Goal: Task Accomplishment & Management: Use online tool/utility

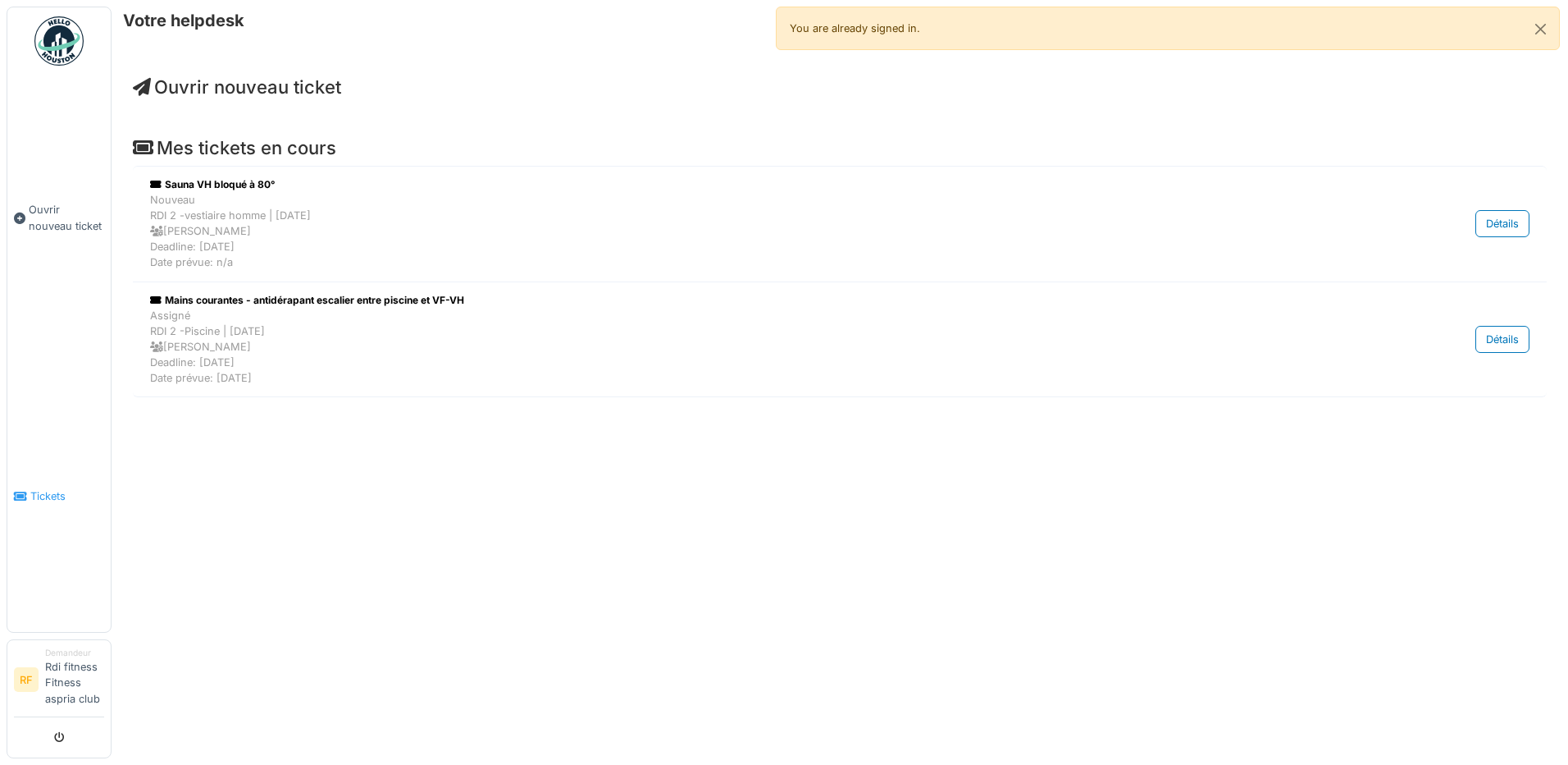
click at [64, 481] on link "Tickets" at bounding box center [59, 496] width 103 height 271
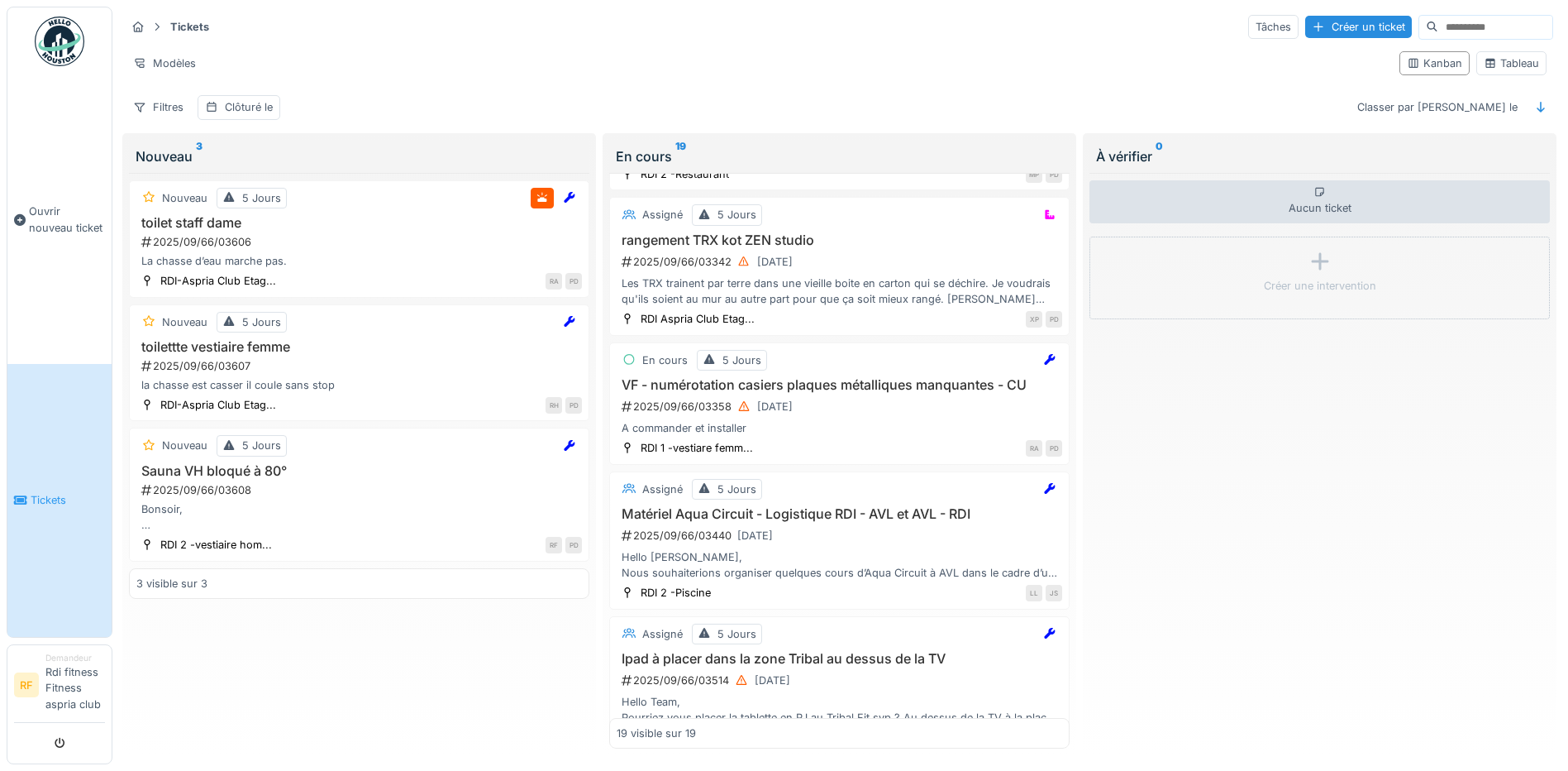
scroll to position [1773, 0]
click at [1438, 25] on input at bounding box center [1495, 27] width 114 height 23
click at [1438, 31] on input at bounding box center [1495, 27] width 114 height 23
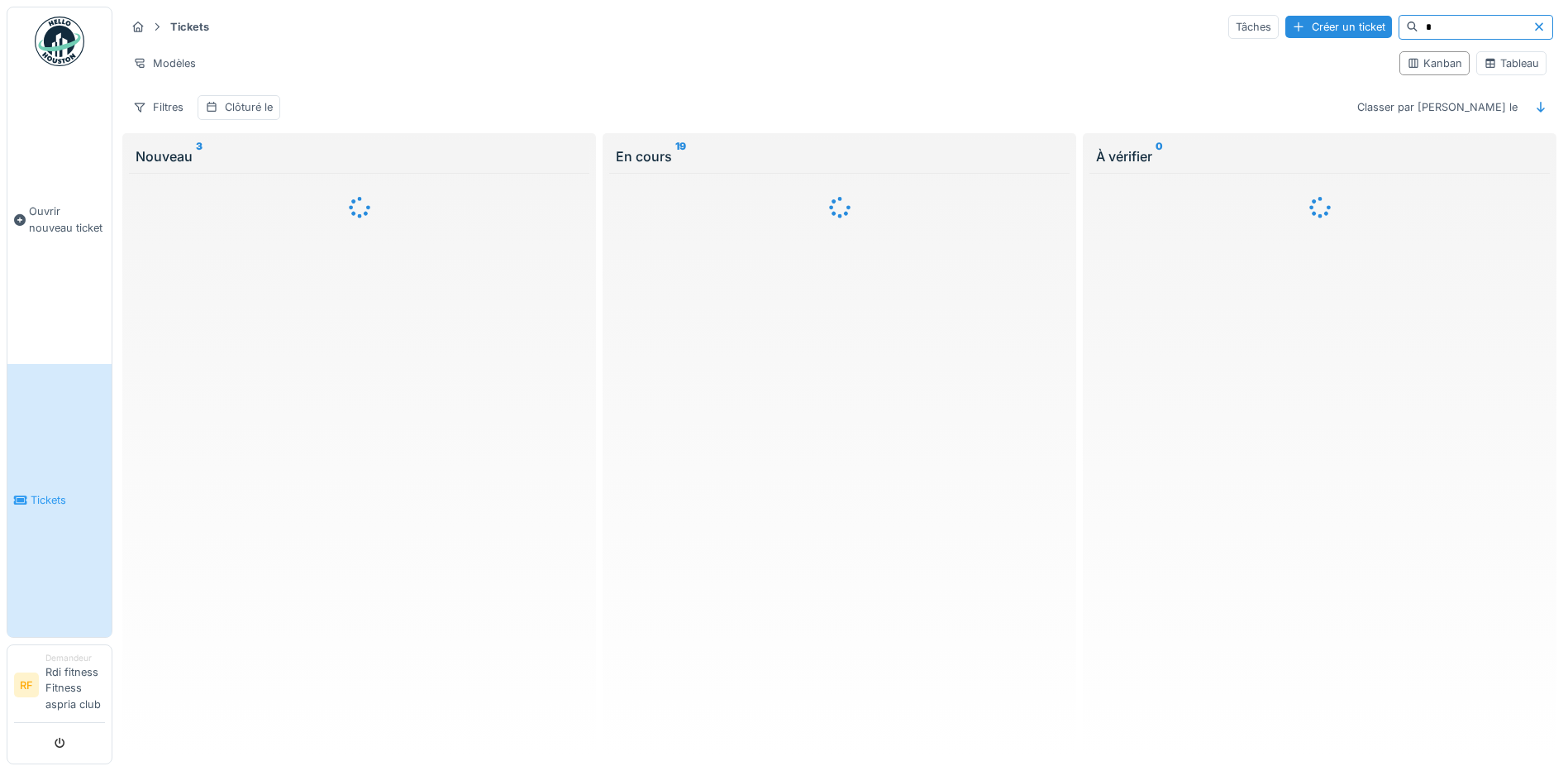
scroll to position [0, 0]
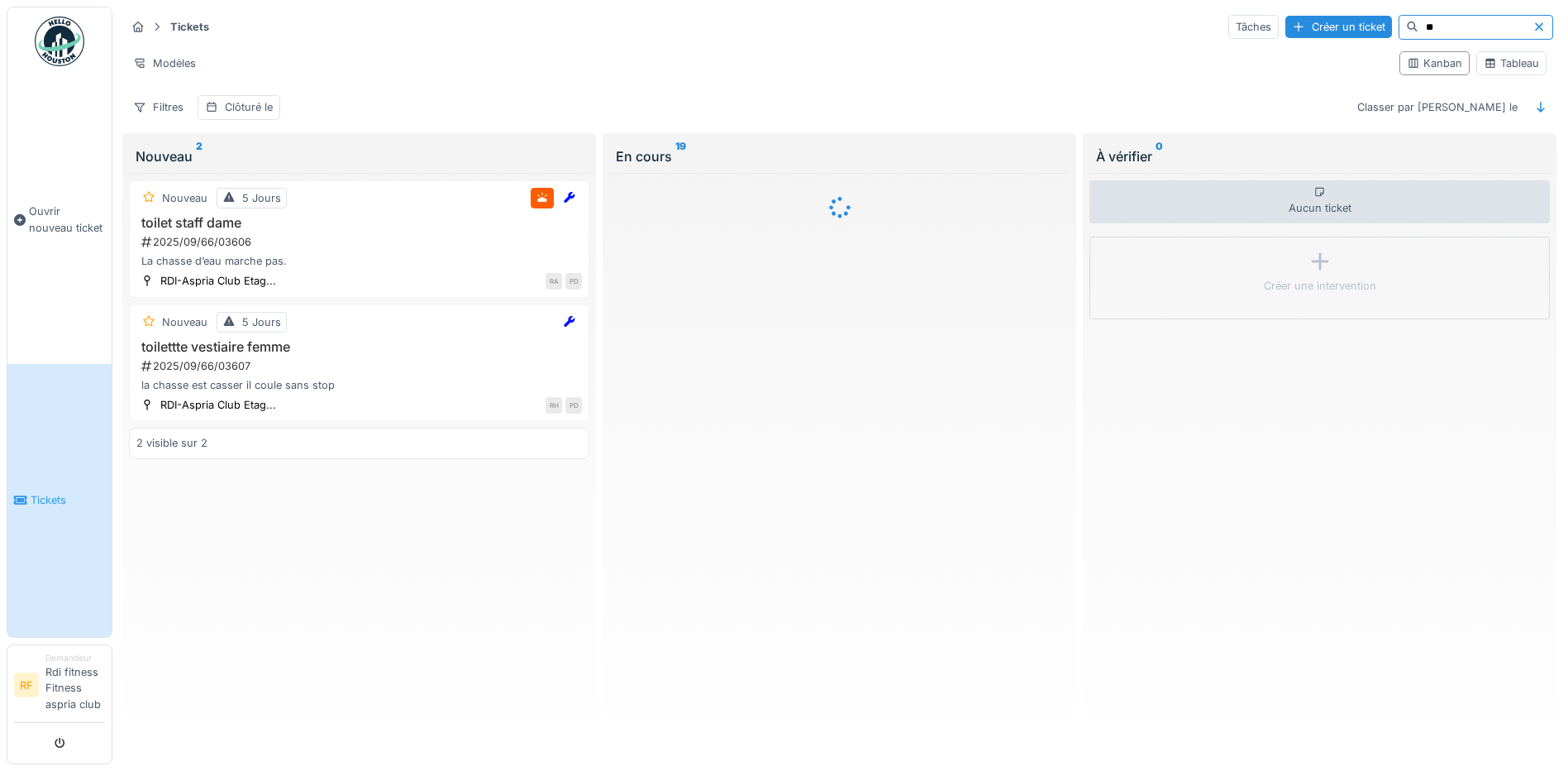
type input "*"
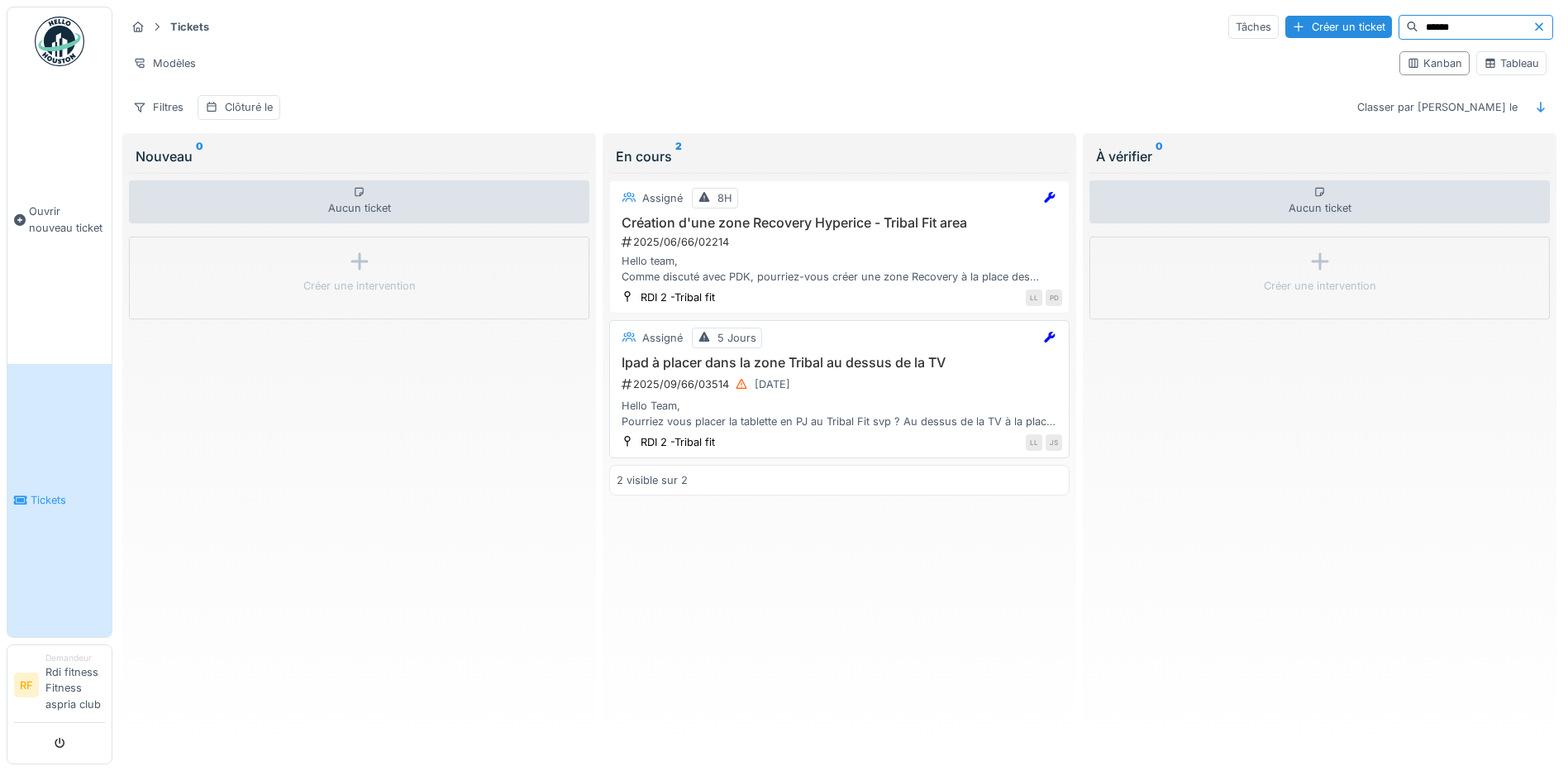
type input "******"
click at [847, 370] on h3 "Ipad à placer dans la zone Tribal au dessus de la TV" at bounding box center [839, 363] width 445 height 16
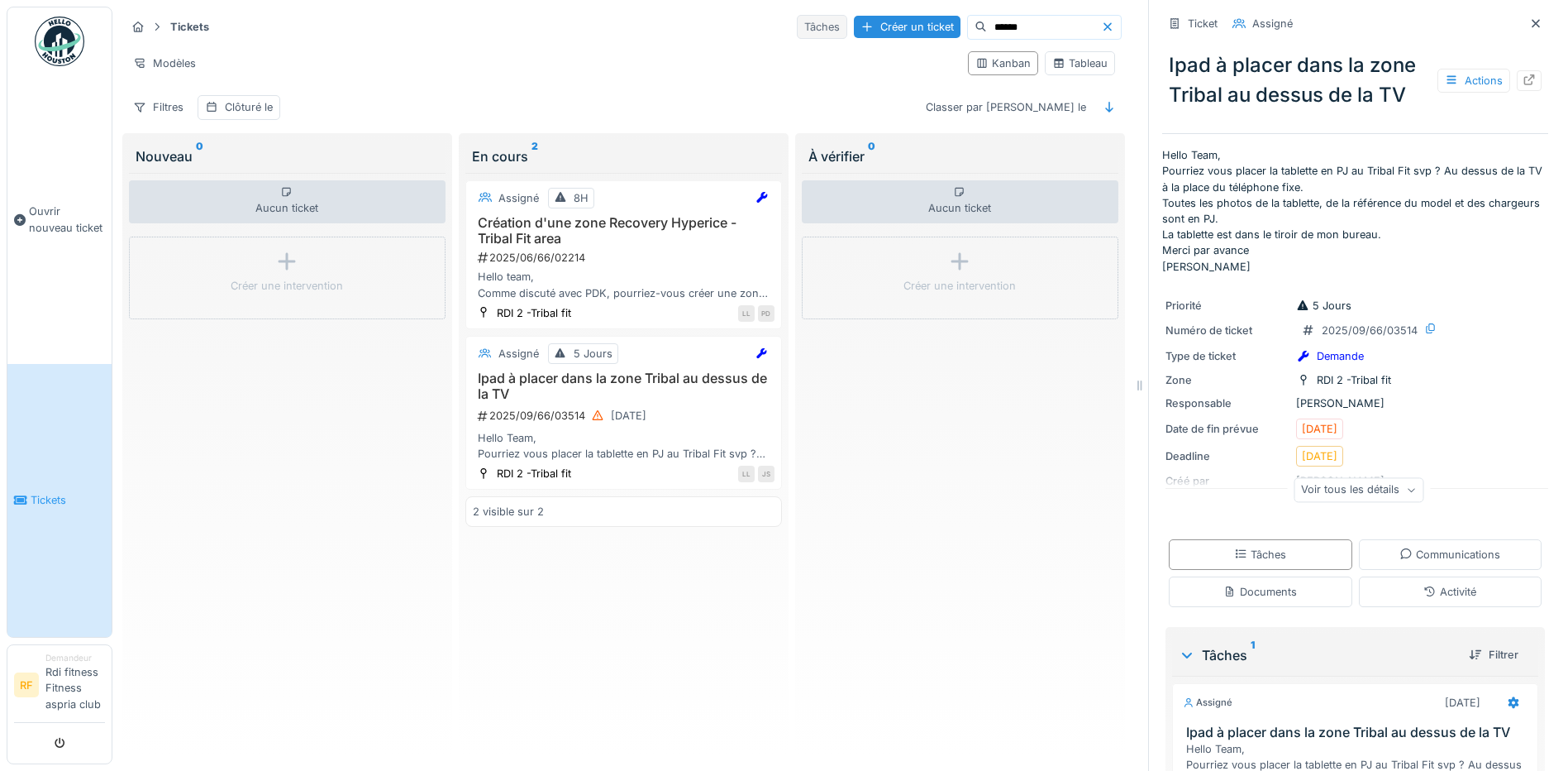
click at [796, 22] on div "Tâches" at bounding box center [821, 27] width 51 height 24
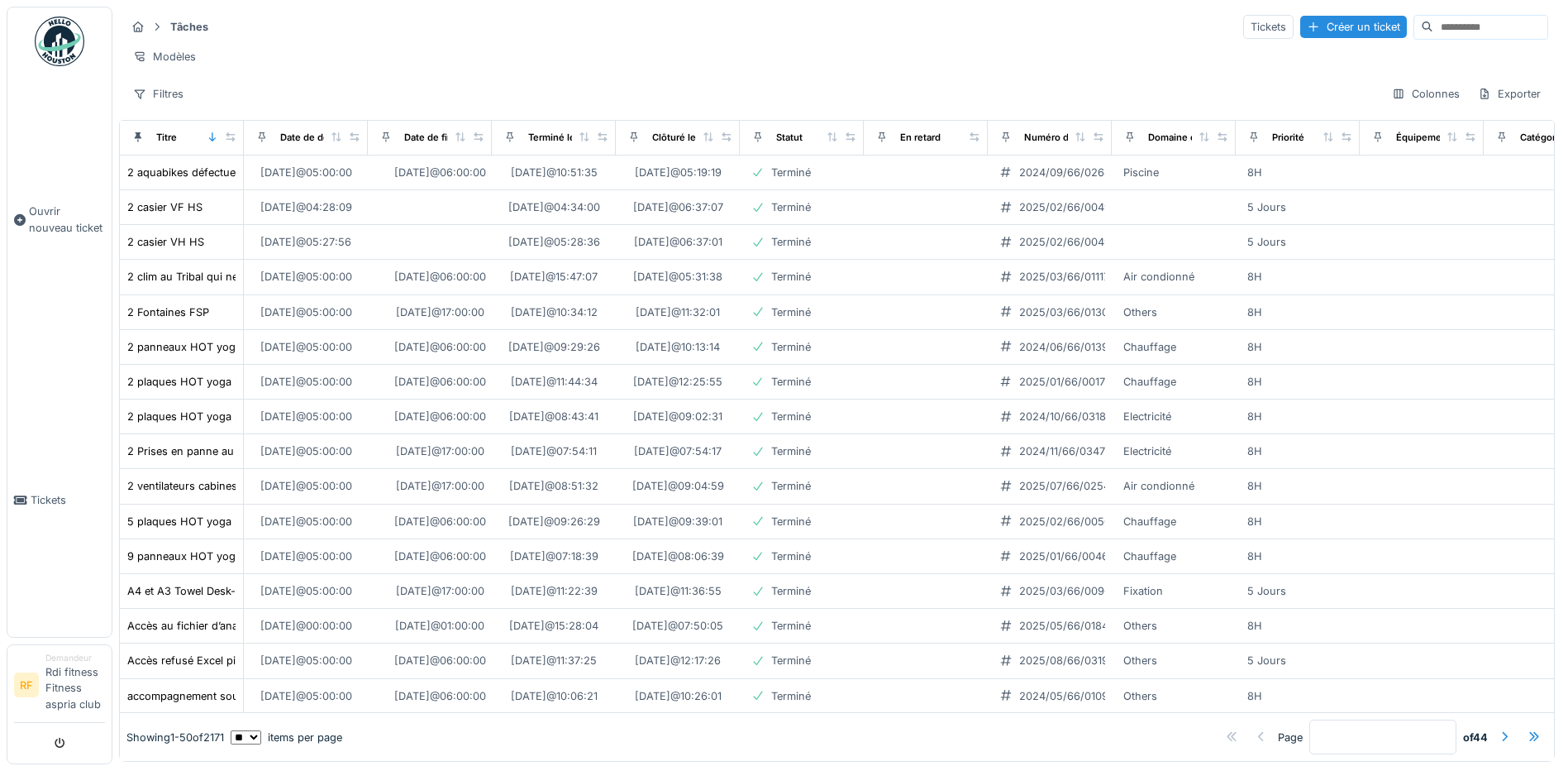
click at [1433, 27] on input at bounding box center [1490, 27] width 114 height 23
click at [1433, 22] on input at bounding box center [1490, 27] width 114 height 23
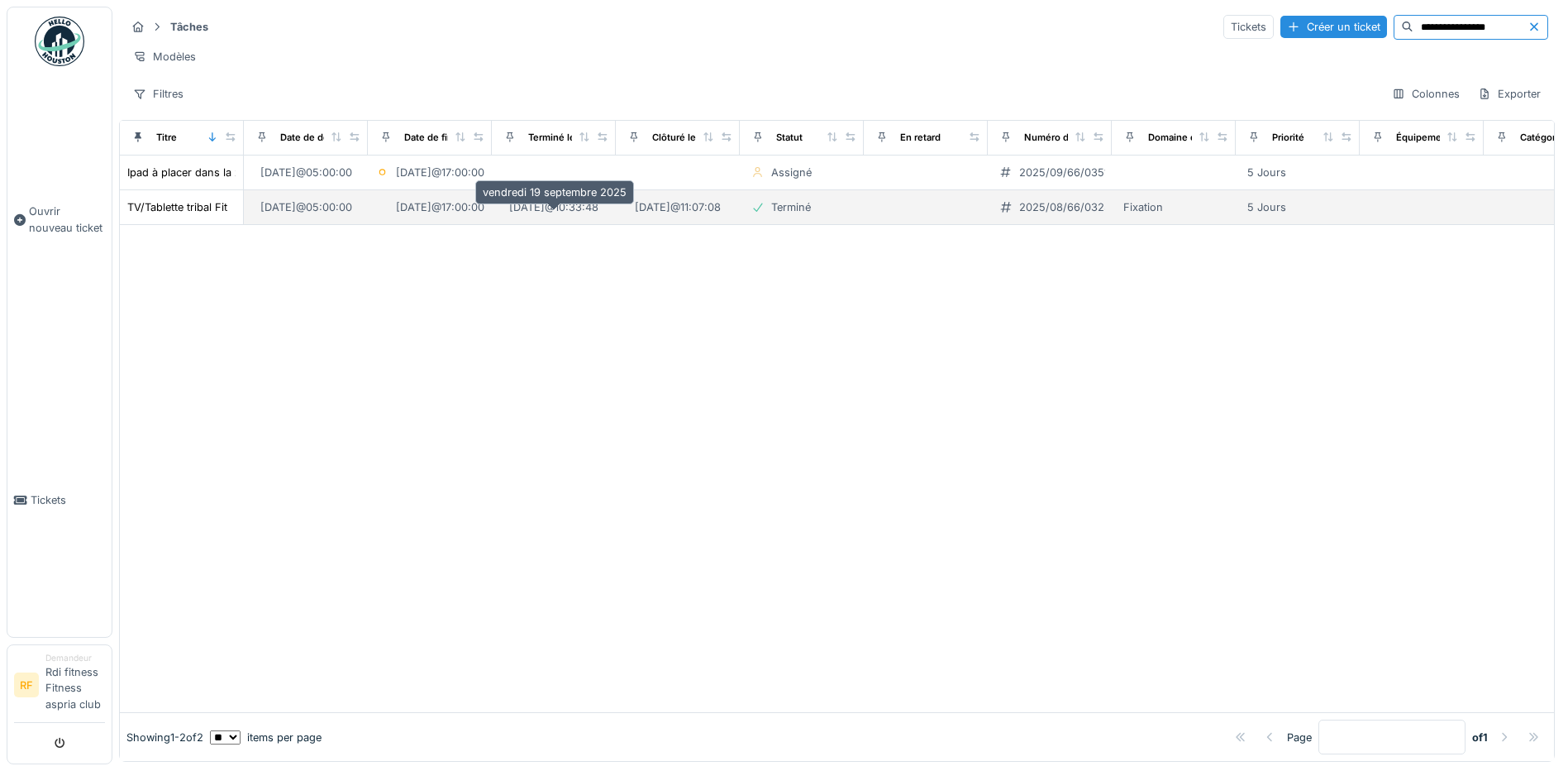
type input "**********"
click at [543, 215] on div "[DATE] 10:33:48" at bounding box center [554, 207] width 90 height 16
click at [195, 215] on div "TV/Tablette tribal Fit" at bounding box center [177, 207] width 100 height 16
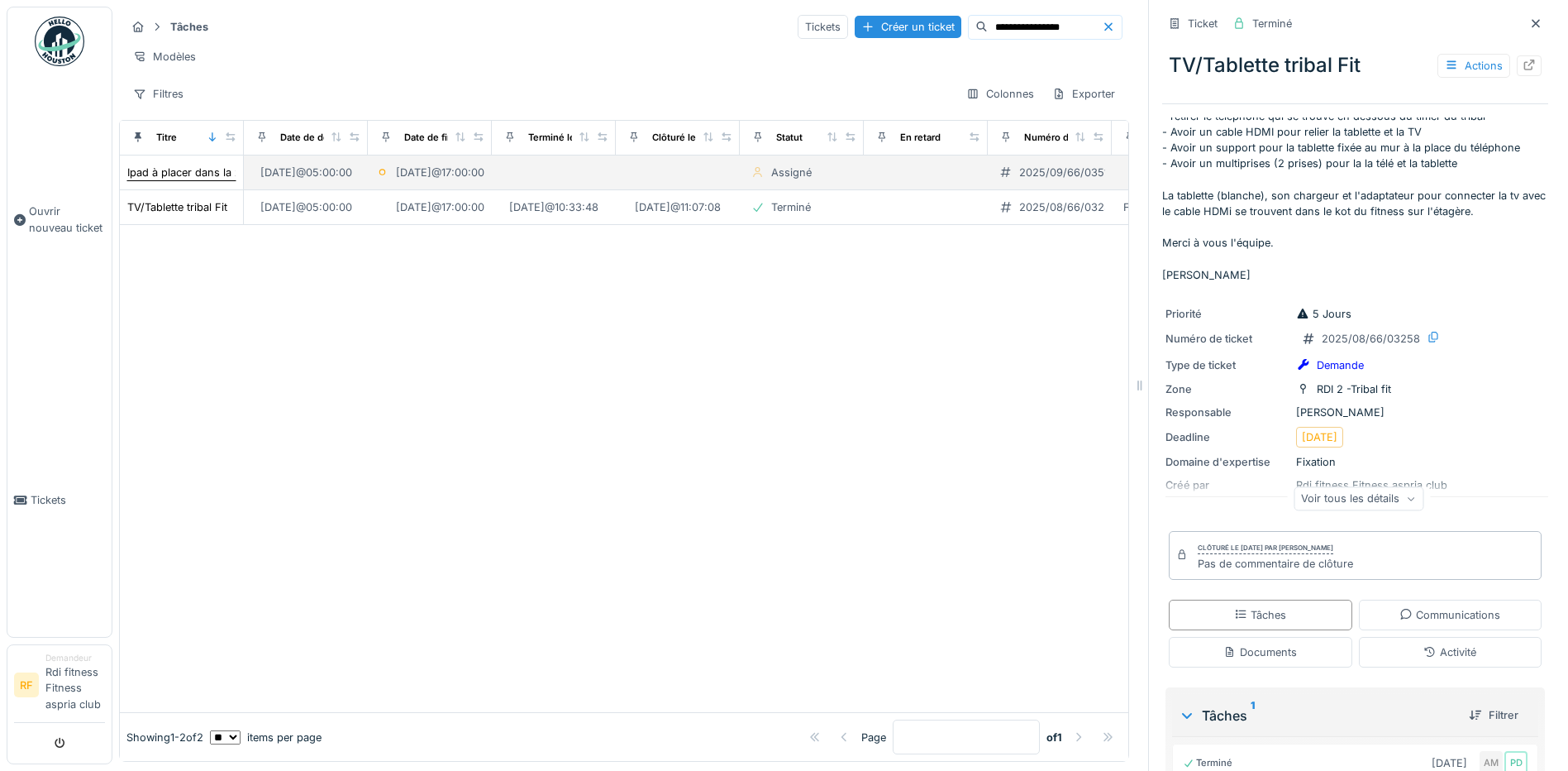
click at [155, 179] on div "Ipad à placer dans la zone Tribal au dessus de la TV" at bounding box center [258, 172] width 263 height 16
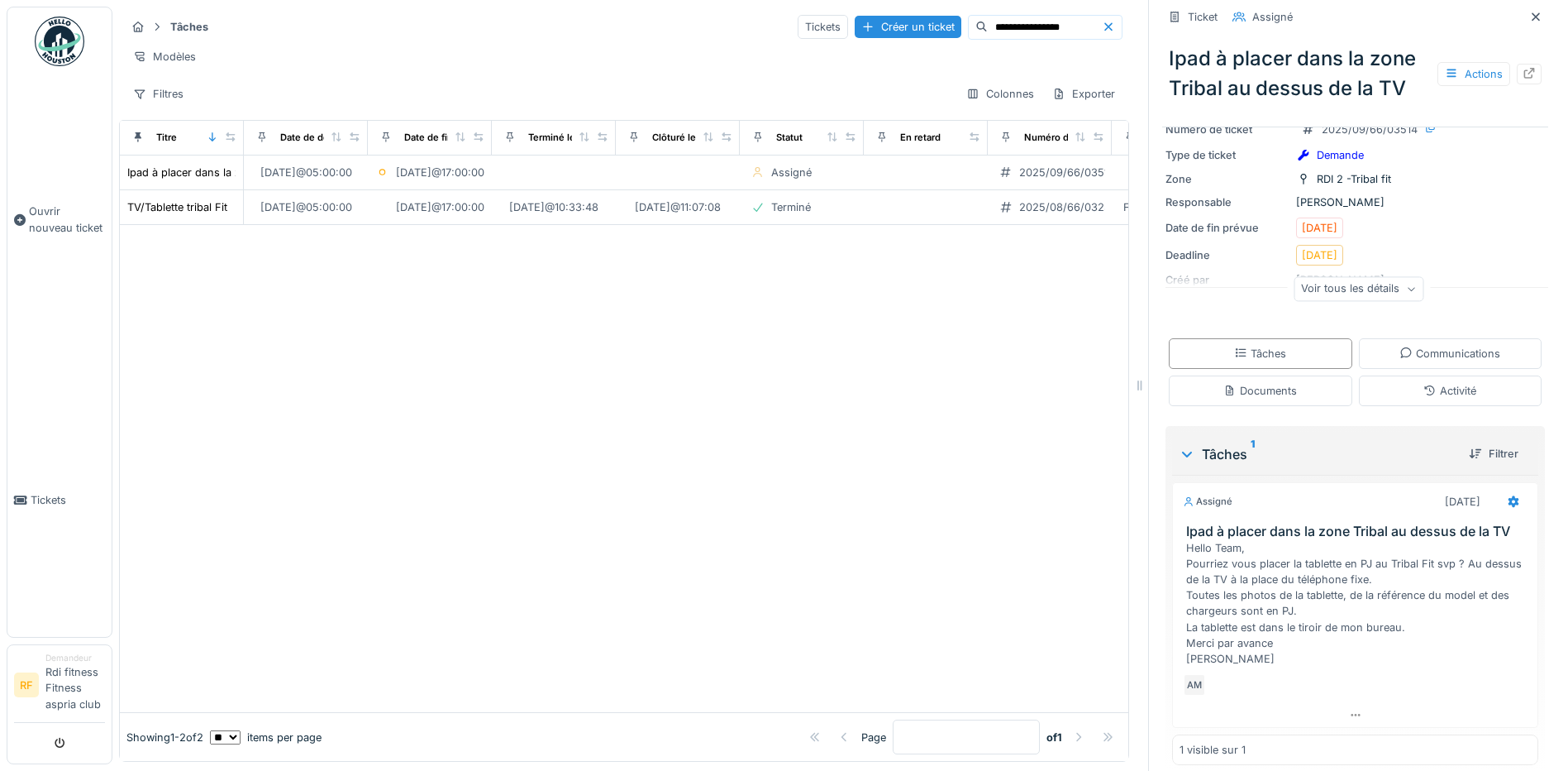
scroll to position [217, 0]
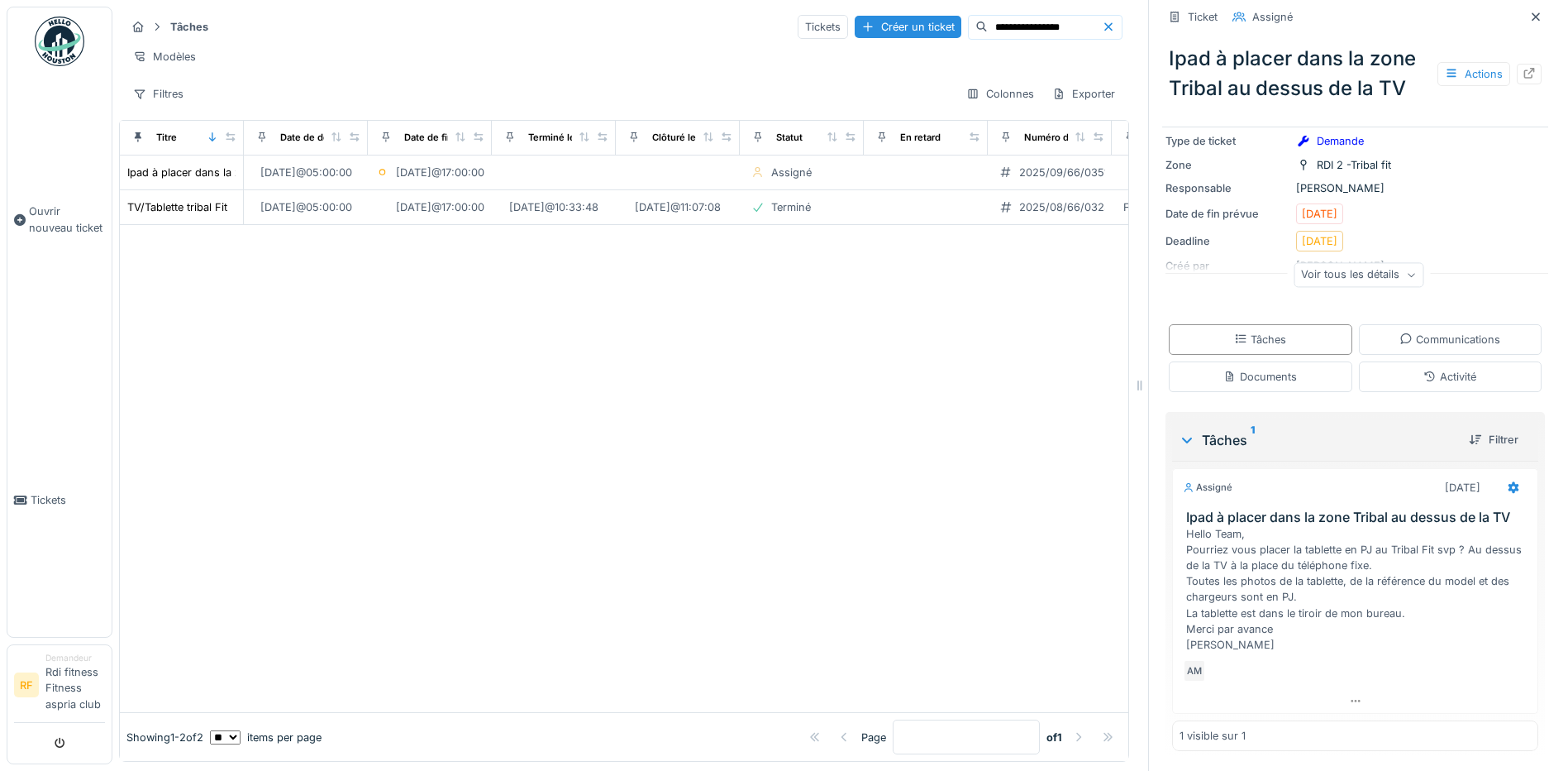
click at [1368, 276] on div "Voir tous les détails" at bounding box center [1358, 275] width 130 height 24
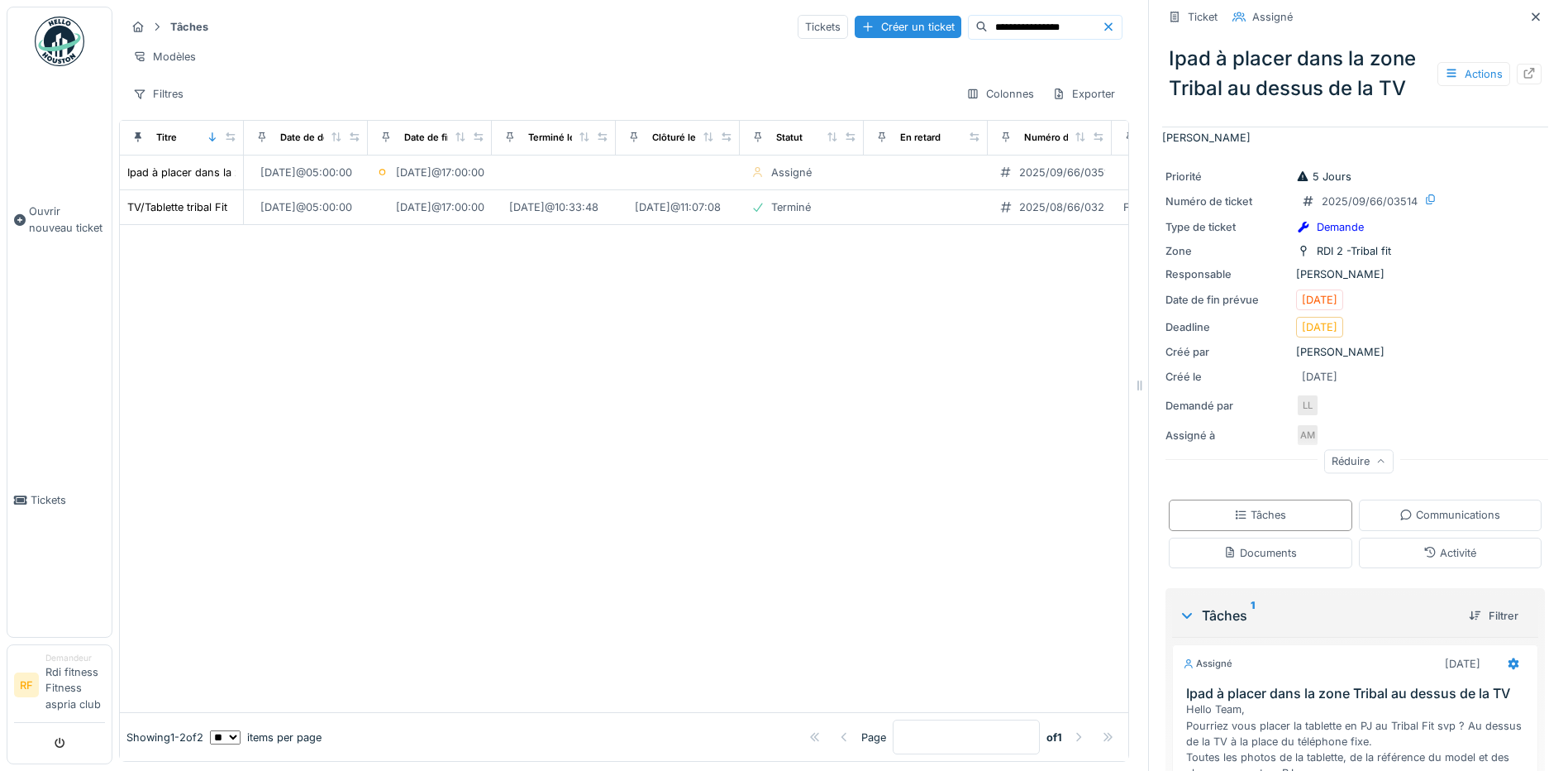
scroll to position [133, 0]
click at [211, 215] on div "TV/Tablette tribal Fit" at bounding box center [177, 207] width 100 height 16
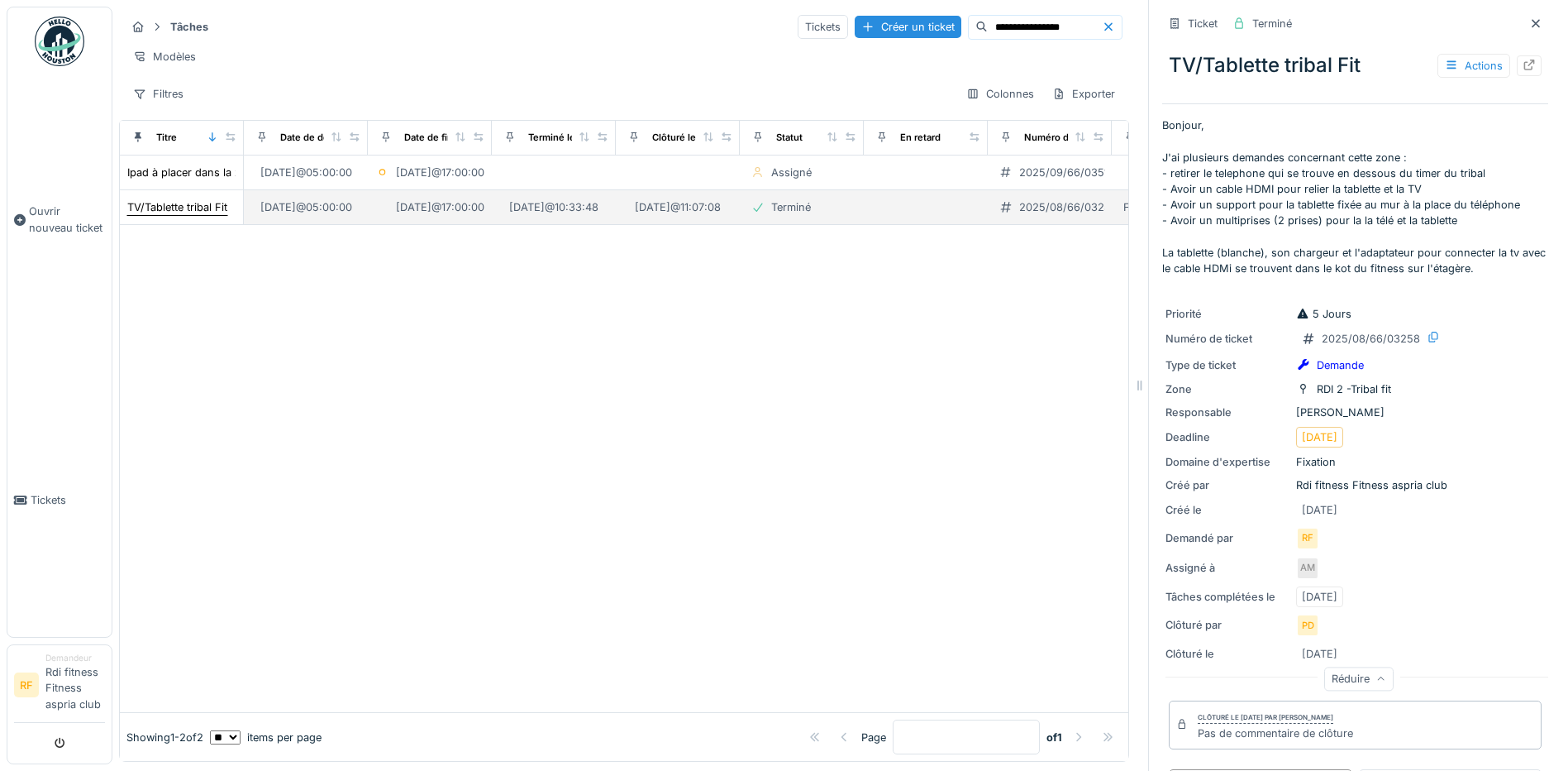
click at [189, 215] on div "TV/Tablette tribal Fit" at bounding box center [177, 207] width 100 height 16
click at [186, 215] on div "TV/Tablette tribal Fit" at bounding box center [177, 207] width 100 height 16
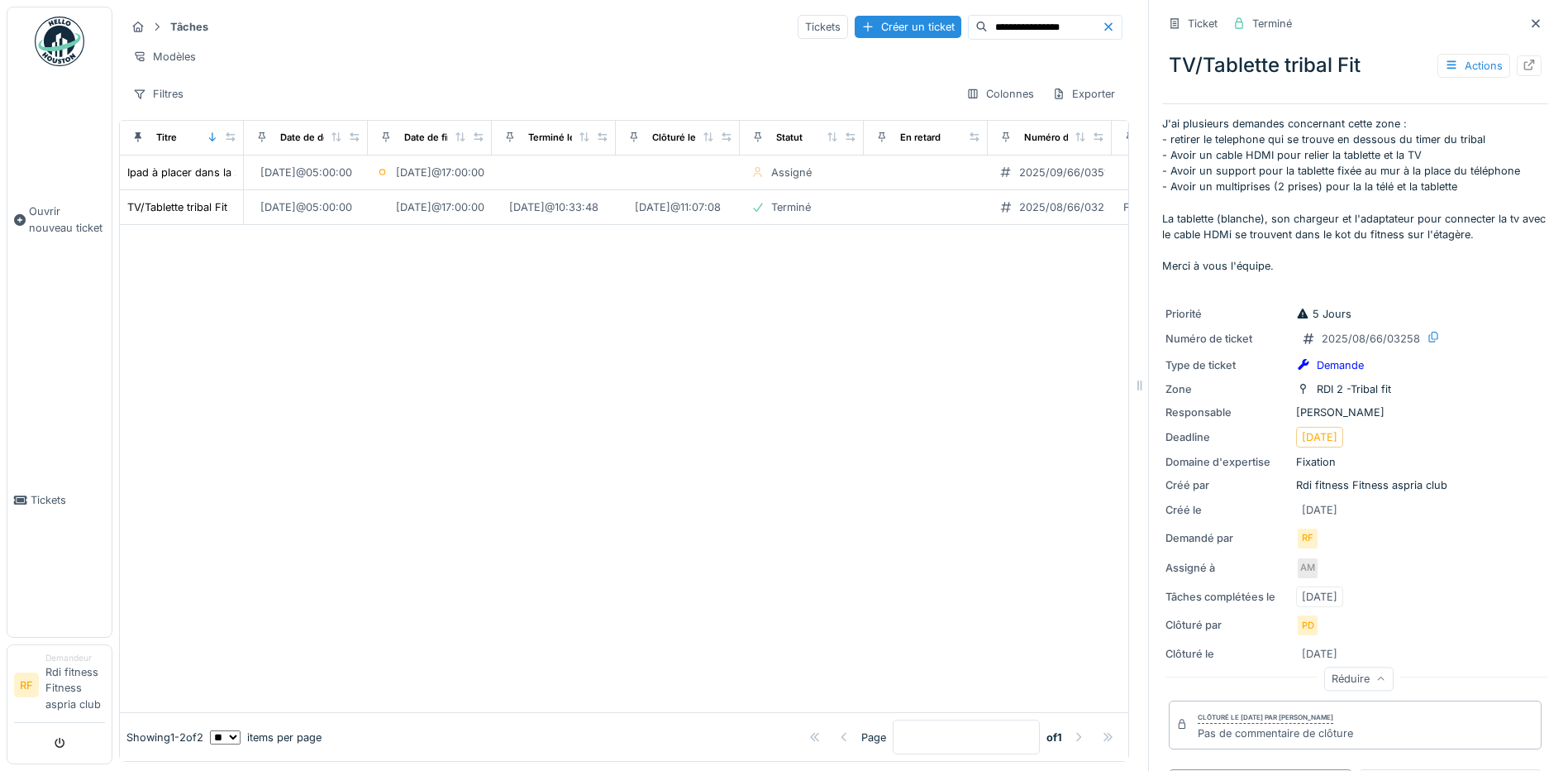
scroll to position [35, 0]
drag, startPoint x: 1372, startPoint y: 512, endPoint x: 1285, endPoint y: 499, distance: 88.0
click at [1285, 500] on div "Créé le 26/08/2025" at bounding box center [1354, 510] width 380 height 21
